Goal: Task Accomplishment & Management: Use online tool/utility

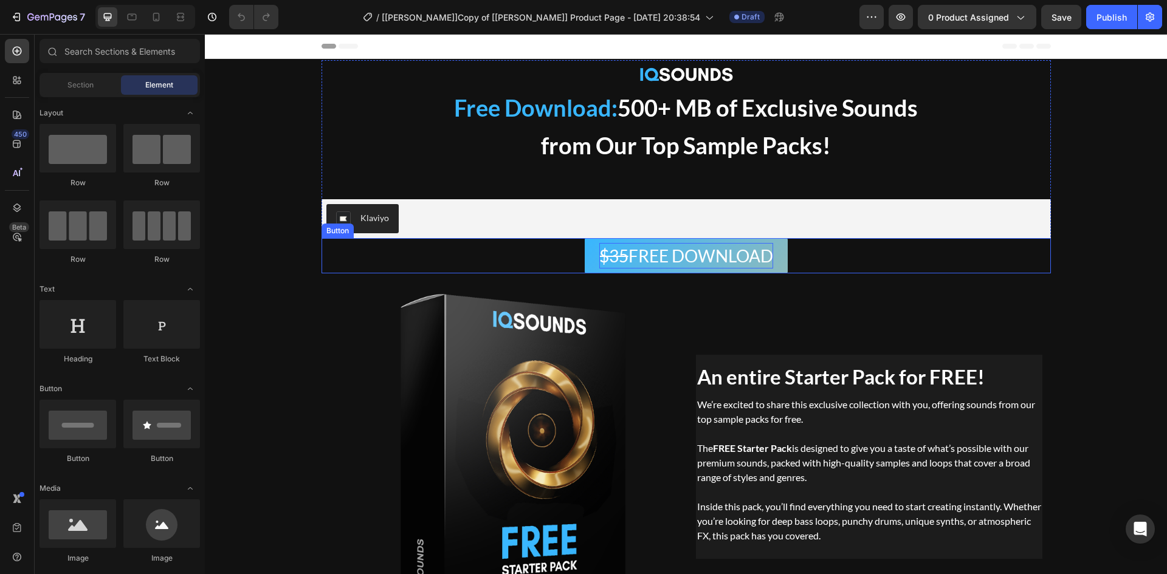
click at [622, 258] on p "$35 FREE DOWNLOAD" at bounding box center [686, 256] width 174 height 26
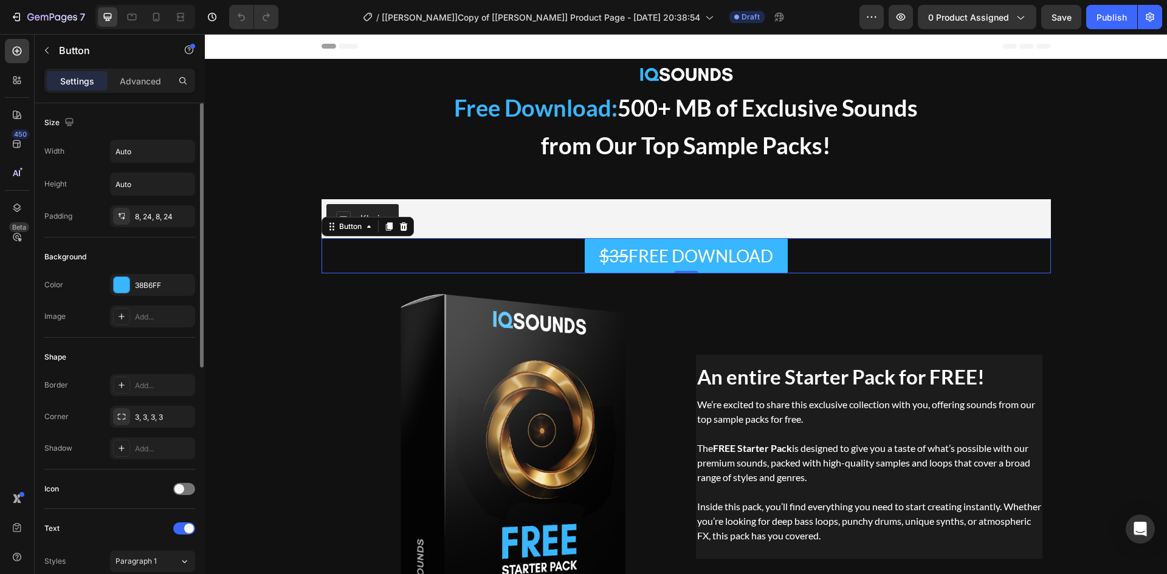
scroll to position [283, 0]
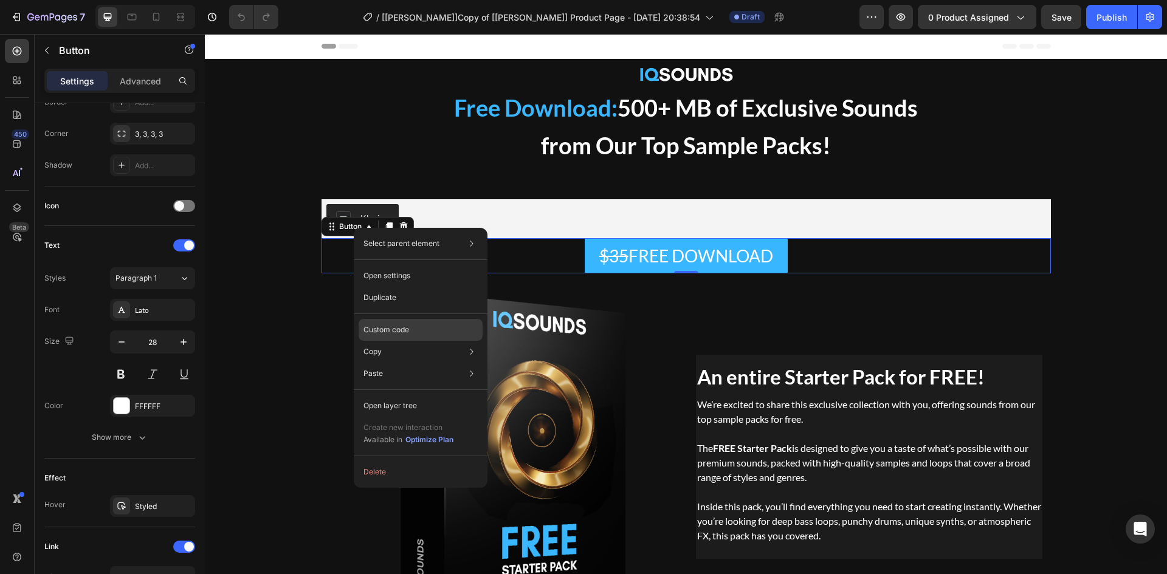
click at [402, 328] on p "Custom code" at bounding box center [386, 329] width 46 height 11
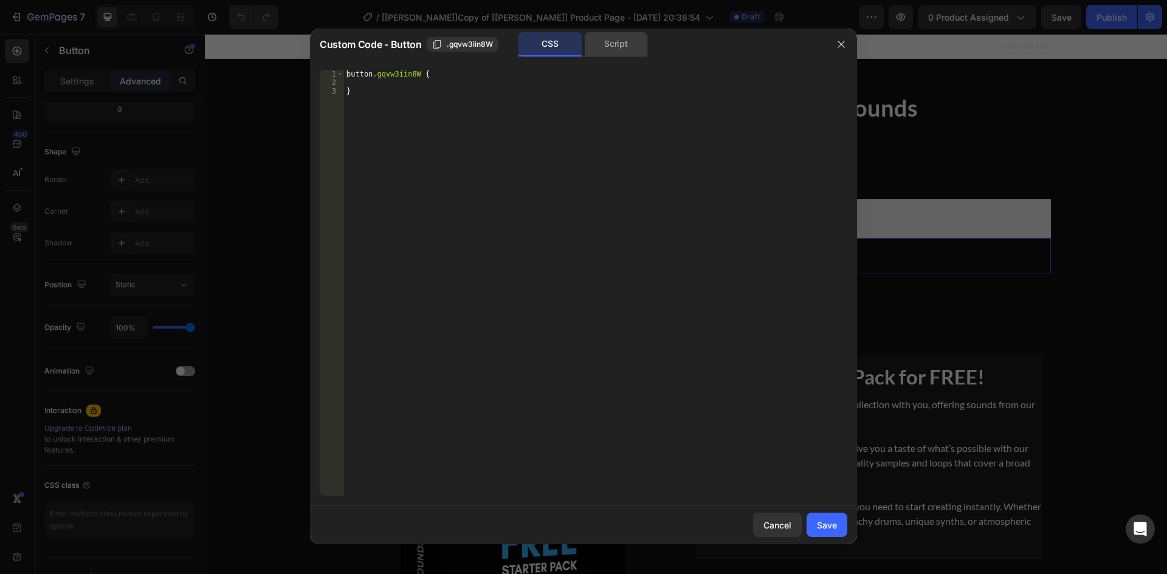
click at [609, 37] on div "Script" at bounding box center [616, 44] width 64 height 24
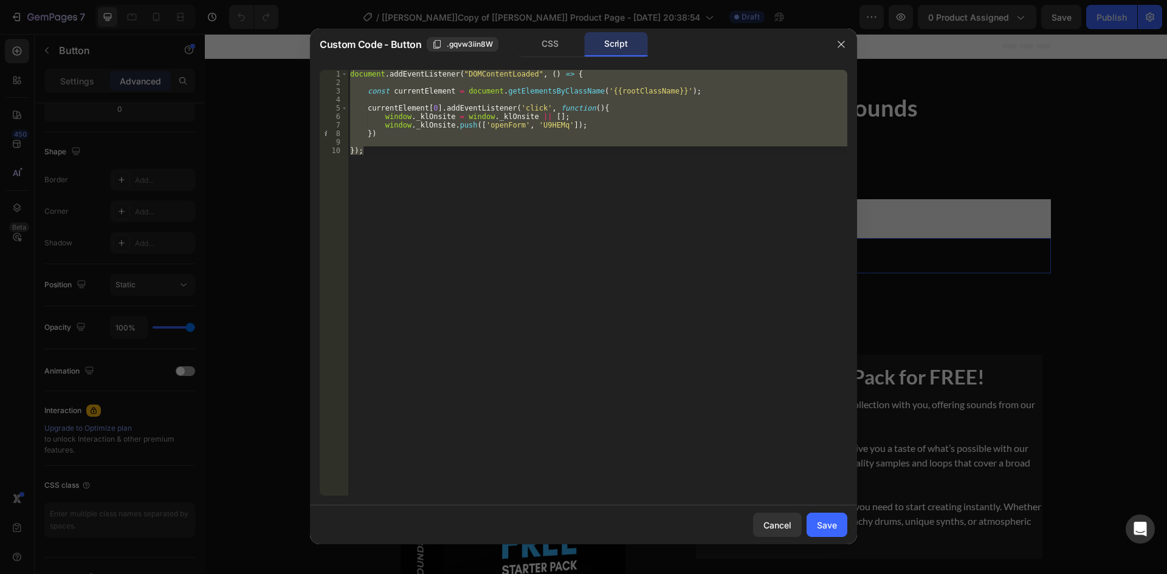
click at [513, 189] on div "document . addEventListener ( "DOMContentLoaded" , ( ) => { const currentElemen…" at bounding box center [597, 283] width 499 height 426
type textarea "});"
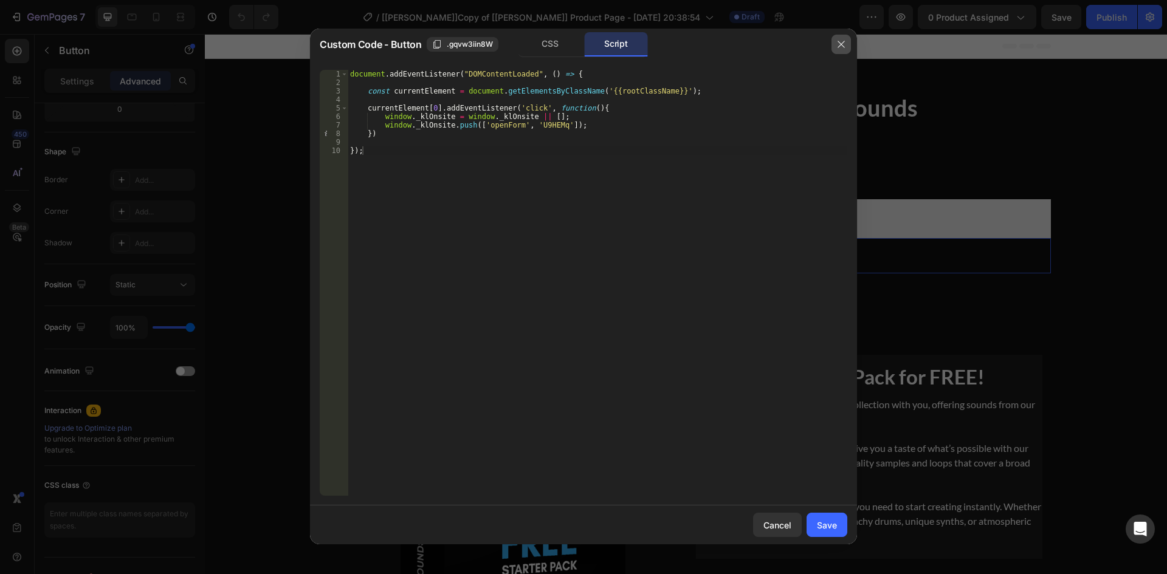
click at [834, 45] on button "button" at bounding box center [840, 44] width 19 height 19
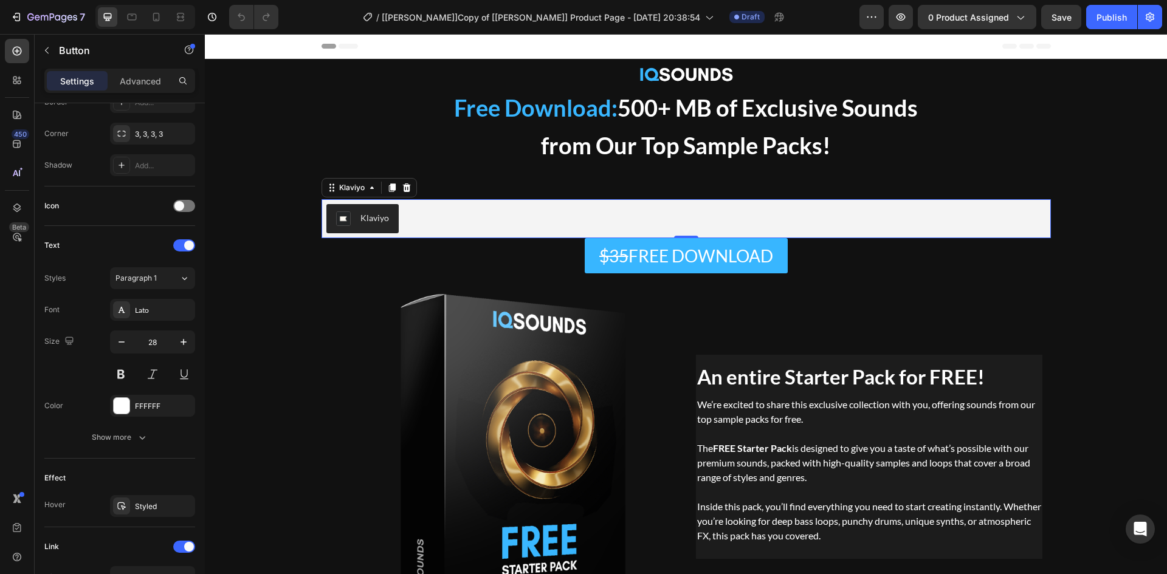
click at [708, 205] on div "Klaviyo" at bounding box center [685, 218] width 719 height 29
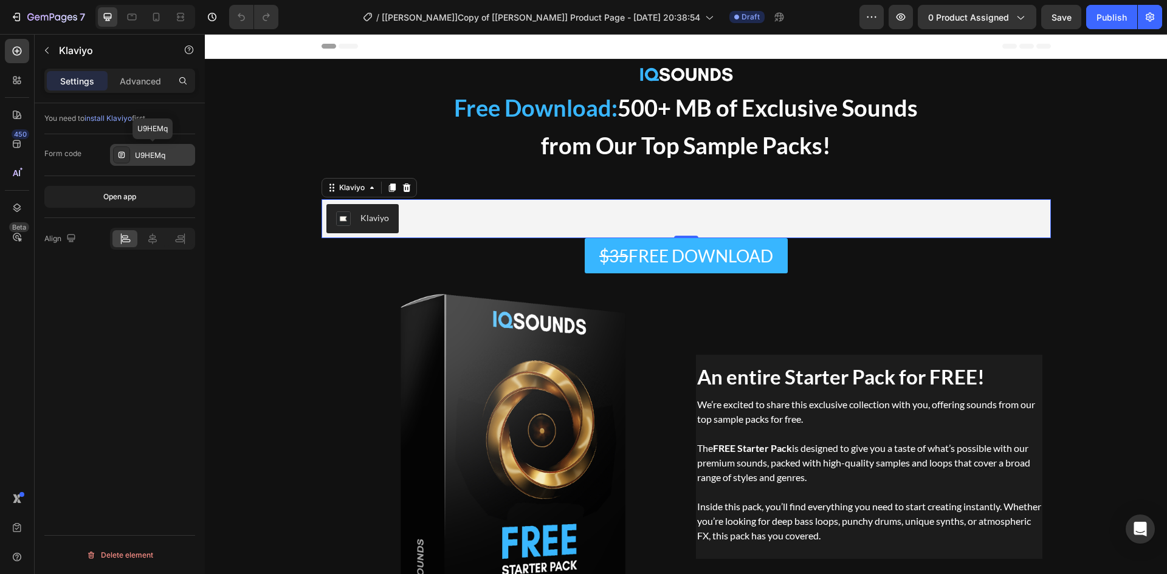
click at [165, 157] on div "U9HEMq" at bounding box center [163, 155] width 57 height 11
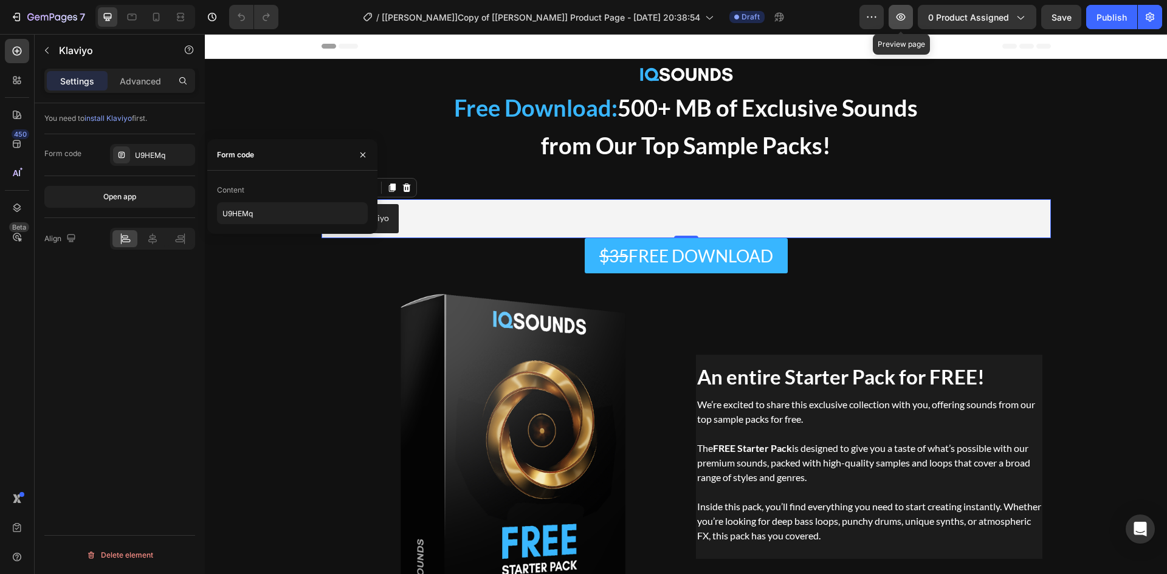
click at [907, 18] on icon "button" at bounding box center [900, 17] width 12 height 12
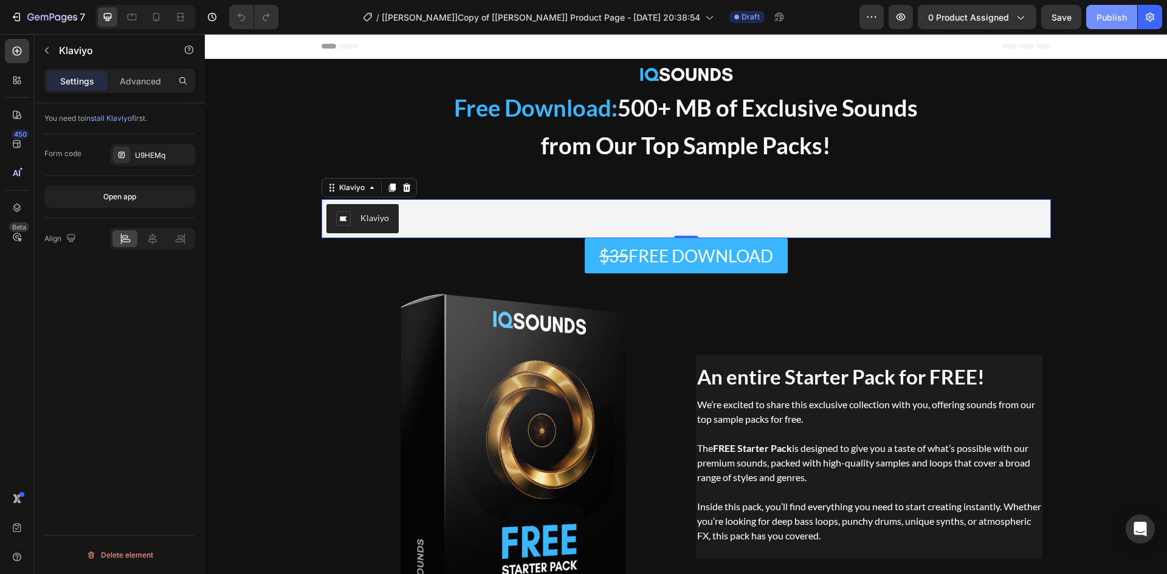
click at [1119, 16] on div "Publish" at bounding box center [1111, 17] width 30 height 13
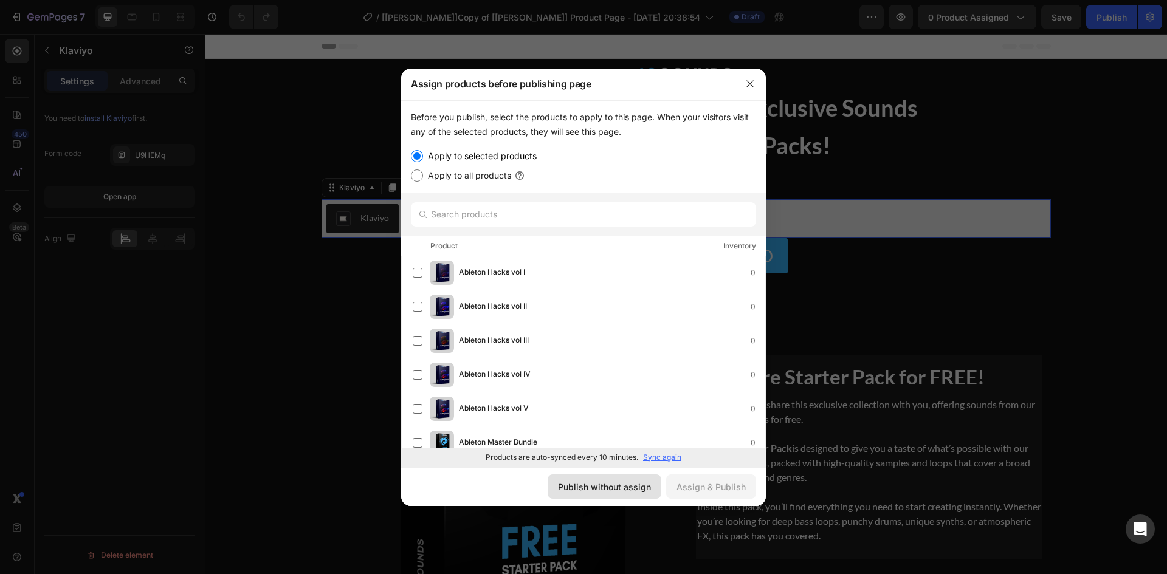
click at [599, 488] on div "Publish without assign" at bounding box center [604, 487] width 93 height 13
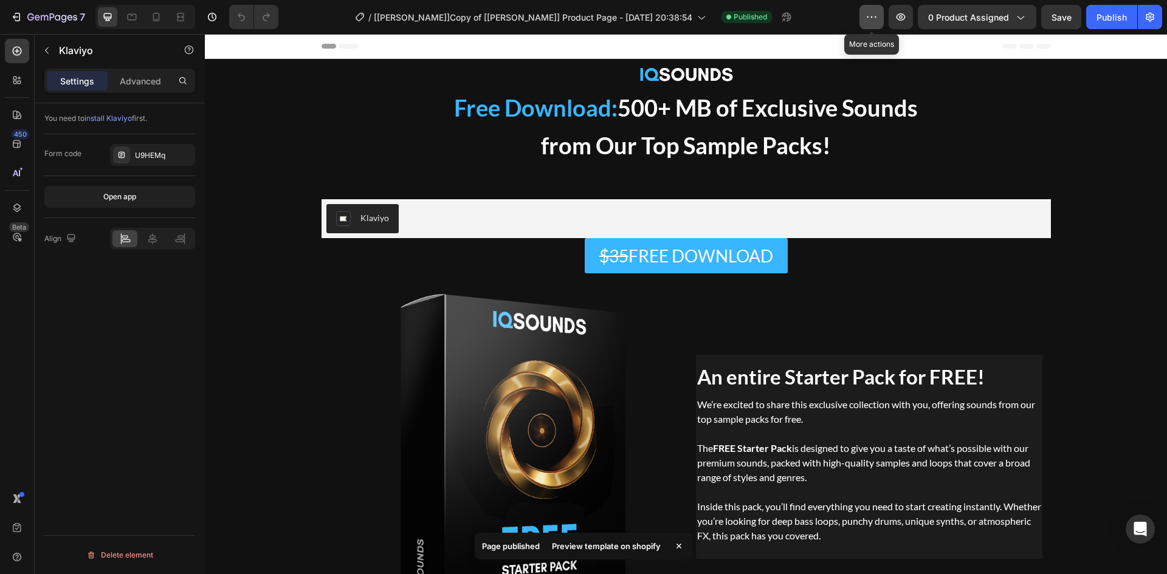
click at [866, 10] on button "button" at bounding box center [871, 17] width 24 height 24
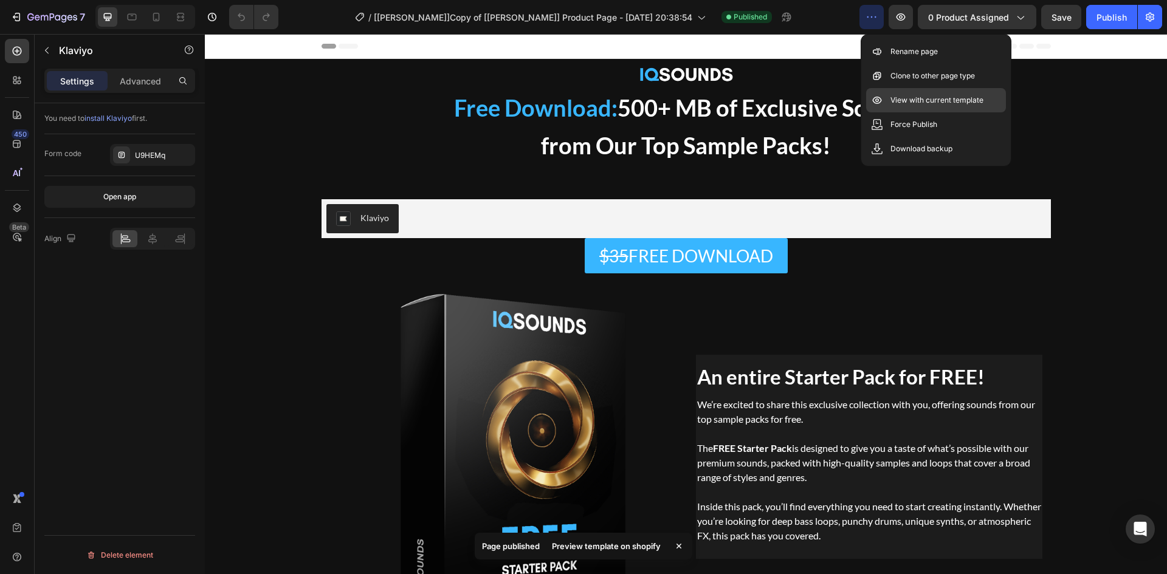
click at [898, 103] on p "View with current template" at bounding box center [936, 100] width 93 height 12
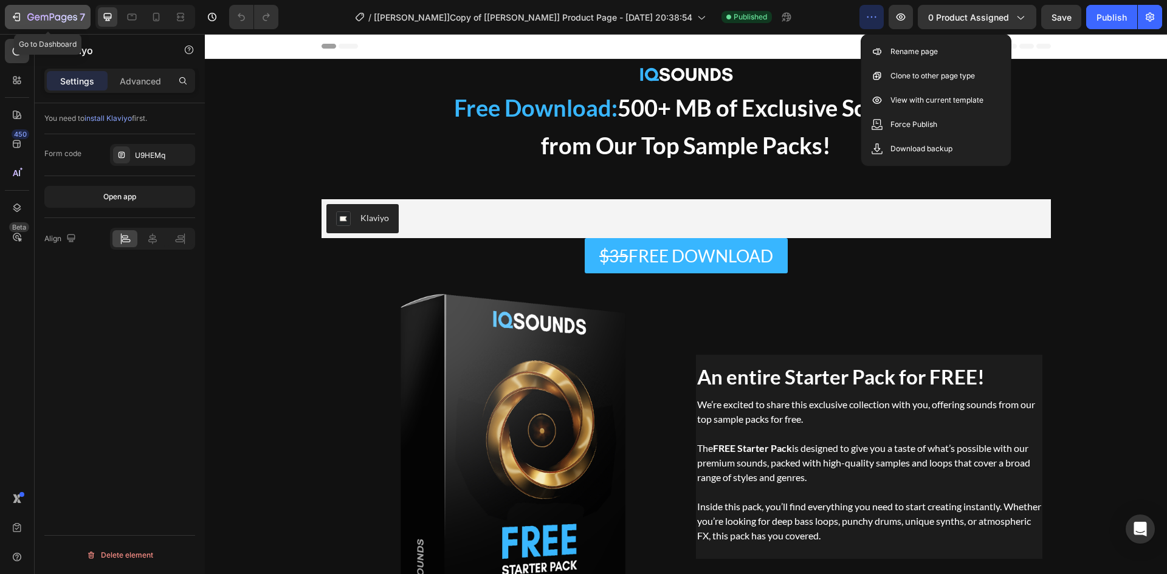
click at [33, 16] on icon "button" at bounding box center [30, 16] width 7 height 7
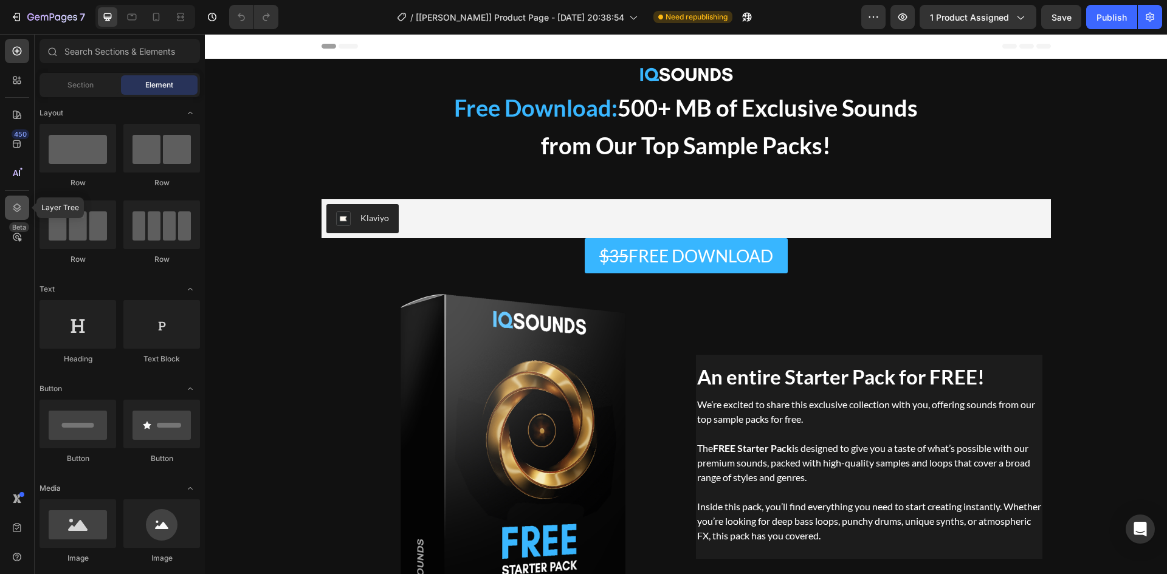
click at [10, 201] on div at bounding box center [17, 208] width 24 height 24
click at [12, 211] on icon at bounding box center [17, 208] width 12 height 12
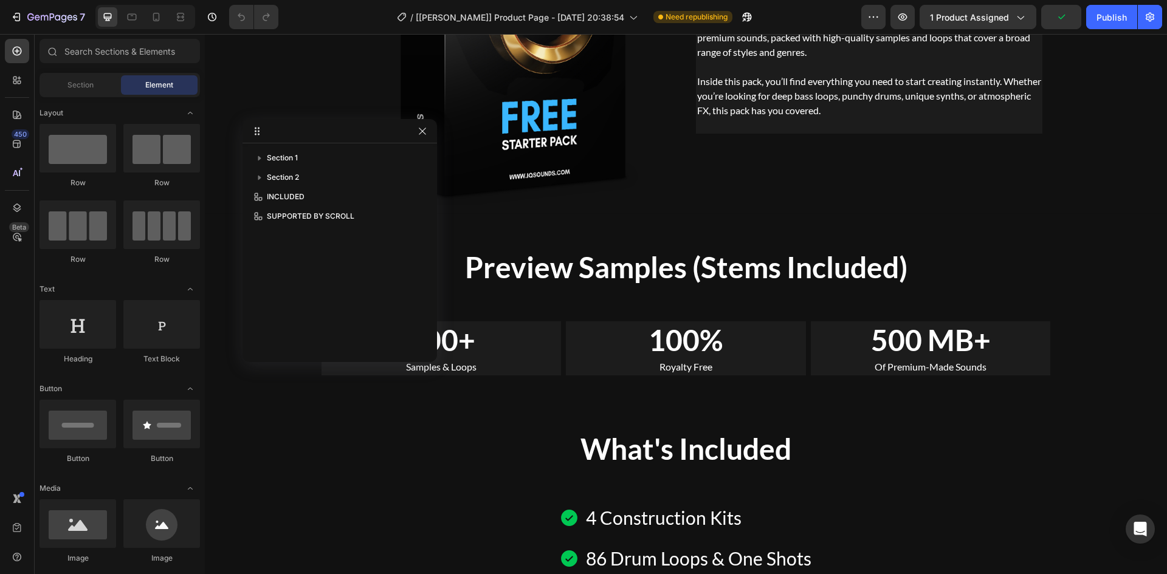
drag, startPoint x: 1155, startPoint y: 510, endPoint x: 353, endPoint y: 114, distance: 894.3
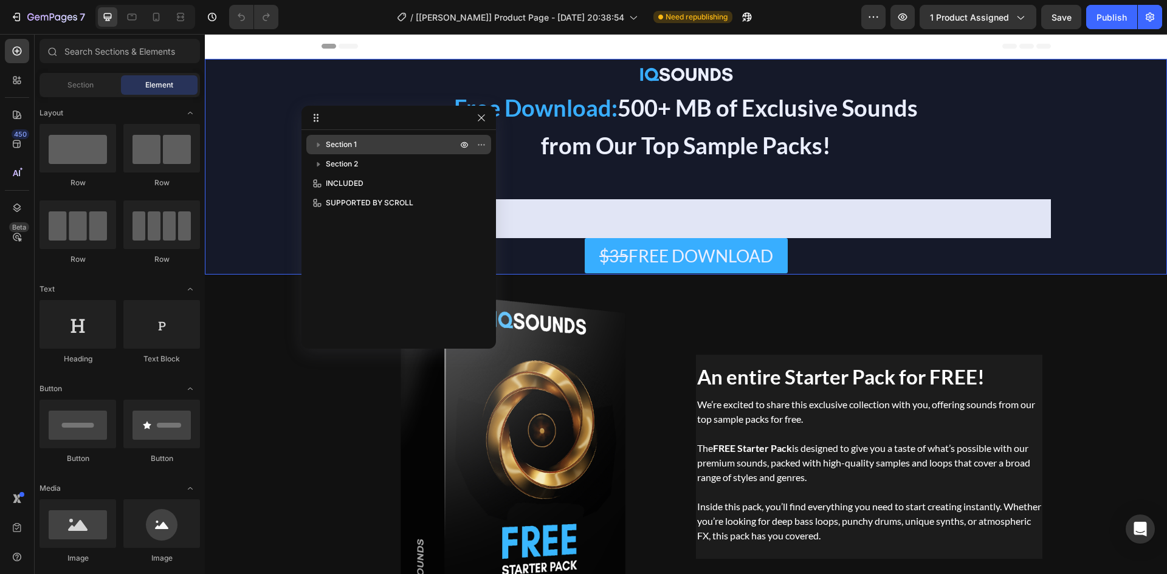
click at [317, 142] on icon "button" at bounding box center [318, 145] width 12 height 12
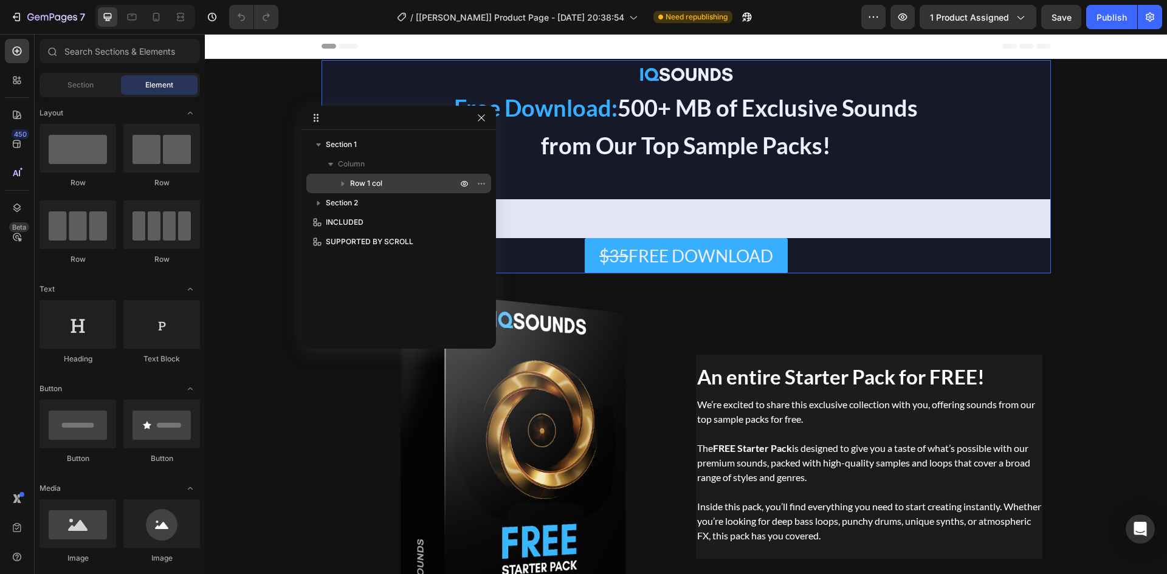
click at [342, 185] on icon "button" at bounding box center [342, 184] width 3 height 5
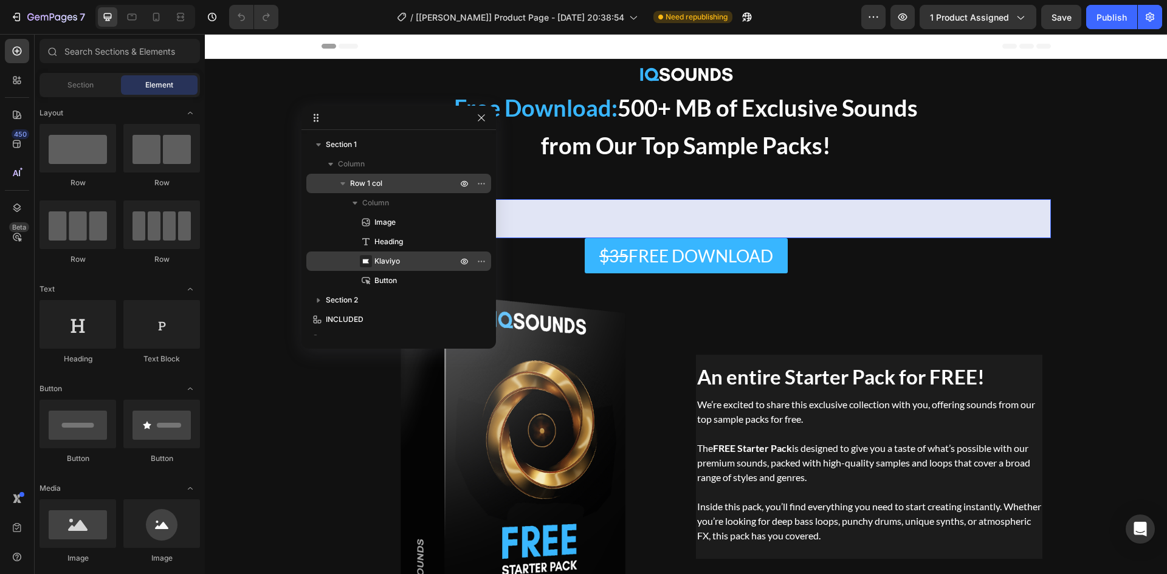
click at [377, 260] on span "Klaviyo" at bounding box center [387, 261] width 26 height 12
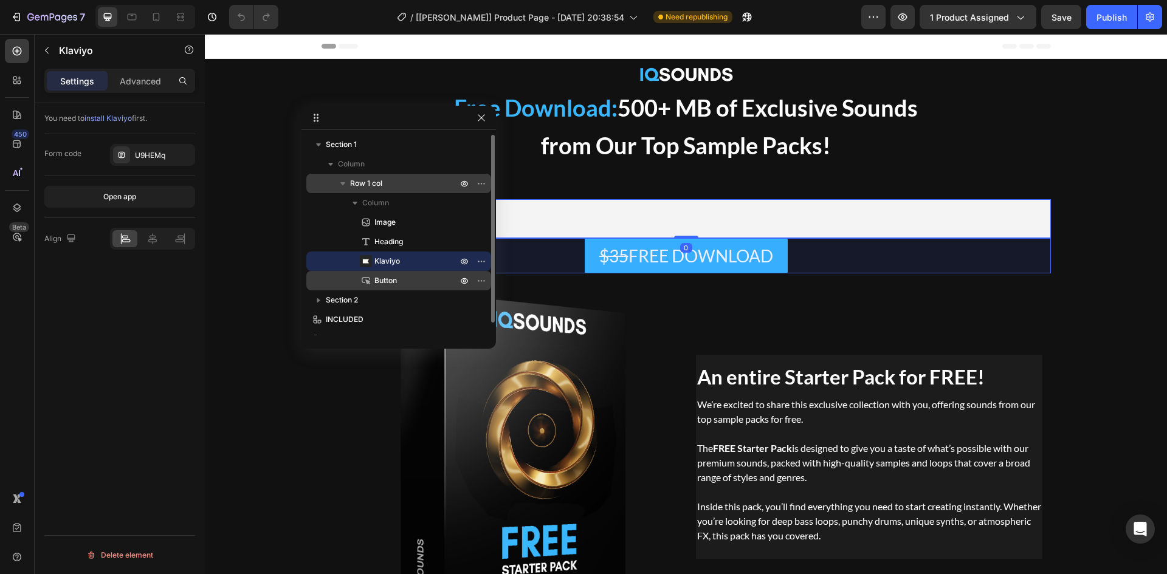
click at [366, 283] on icon at bounding box center [367, 282] width 5 height 5
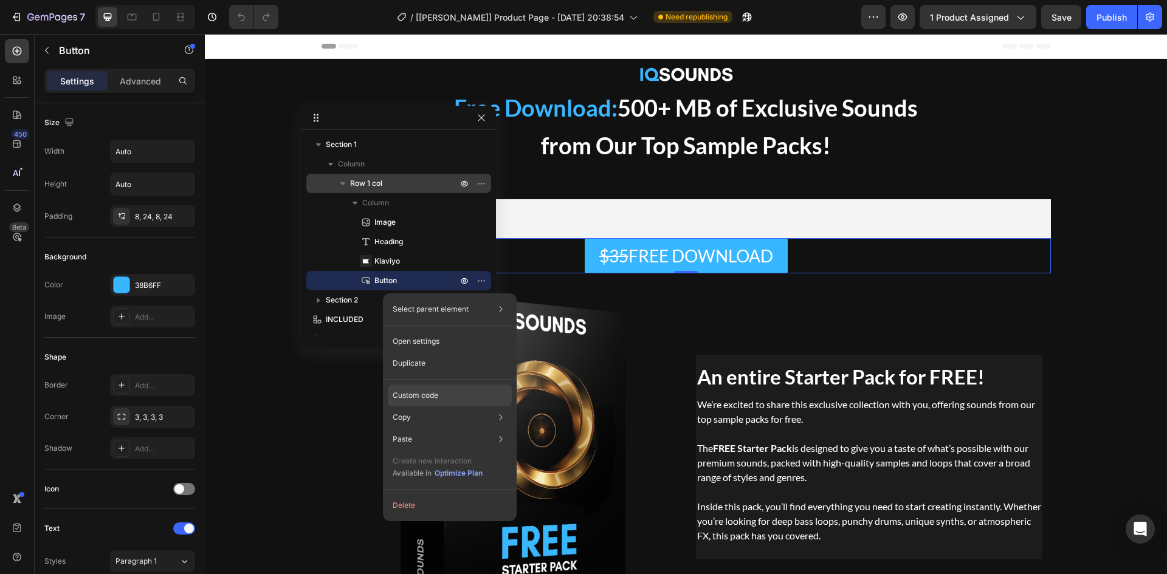
click at [423, 397] on p "Custom code" at bounding box center [416, 395] width 46 height 11
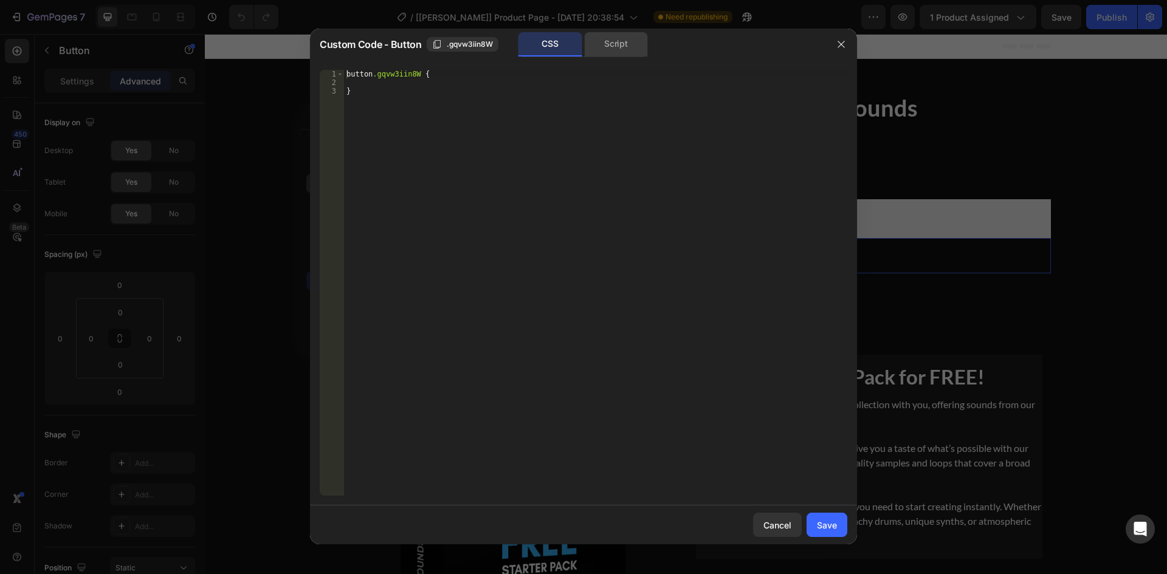
click at [616, 52] on div "Script" at bounding box center [616, 44] width 64 height 24
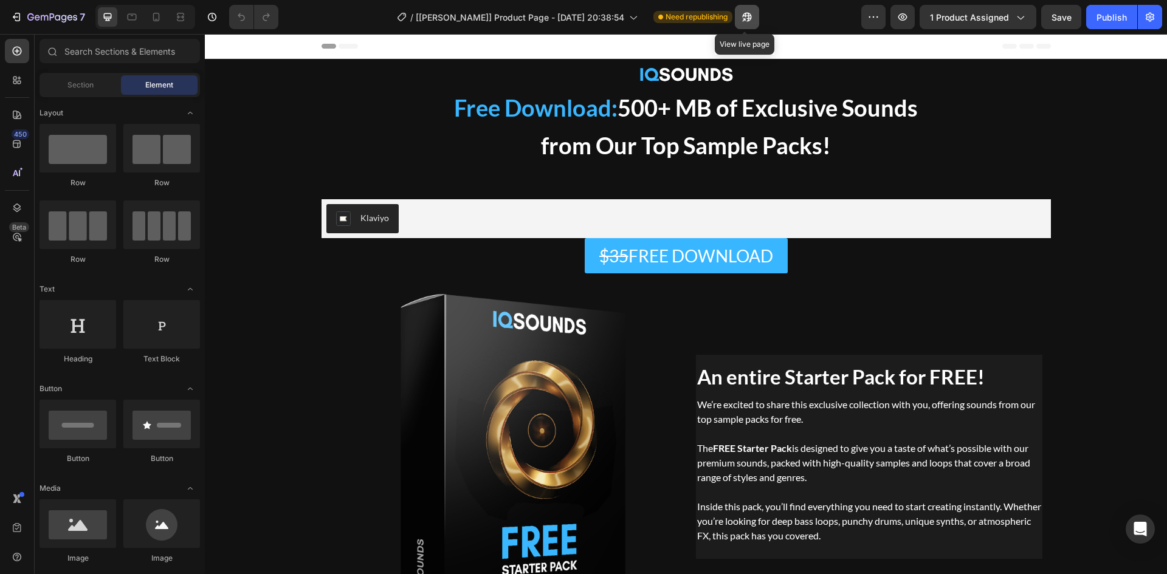
click at [748, 14] on icon "button" at bounding box center [746, 17] width 9 height 9
click at [900, 13] on icon "button" at bounding box center [902, 17] width 12 height 12
